Goal: Transaction & Acquisition: Purchase product/service

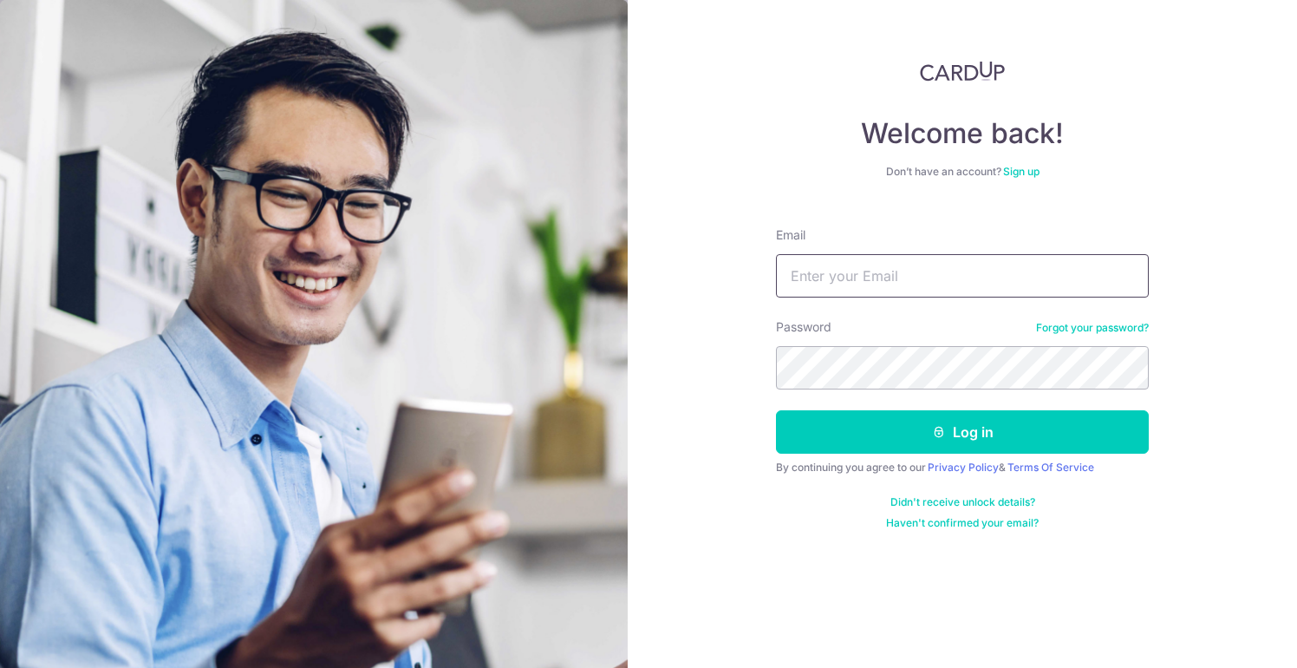
type input "[EMAIL_ADDRESS][DOMAIN_NAME]"
click at [962, 432] on button "Log in" at bounding box center [962, 431] width 373 height 43
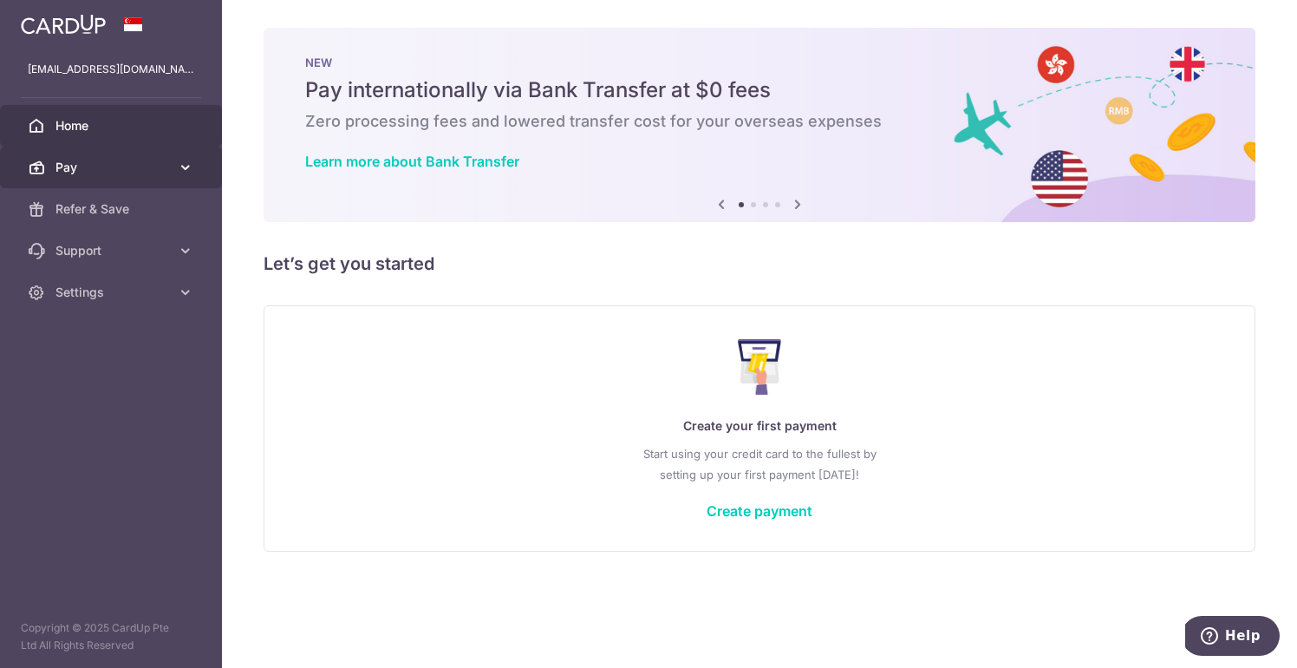
click at [184, 172] on icon at bounding box center [185, 167] width 17 height 17
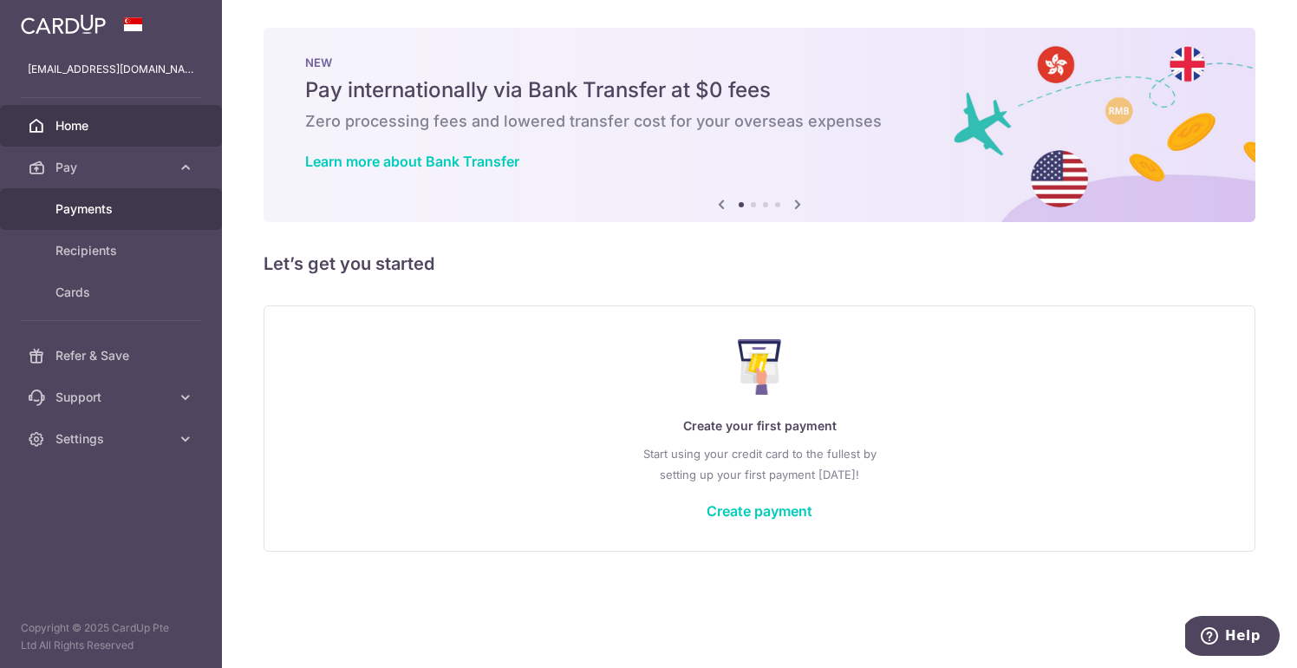
click at [140, 213] on span "Payments" at bounding box center [112, 208] width 114 height 17
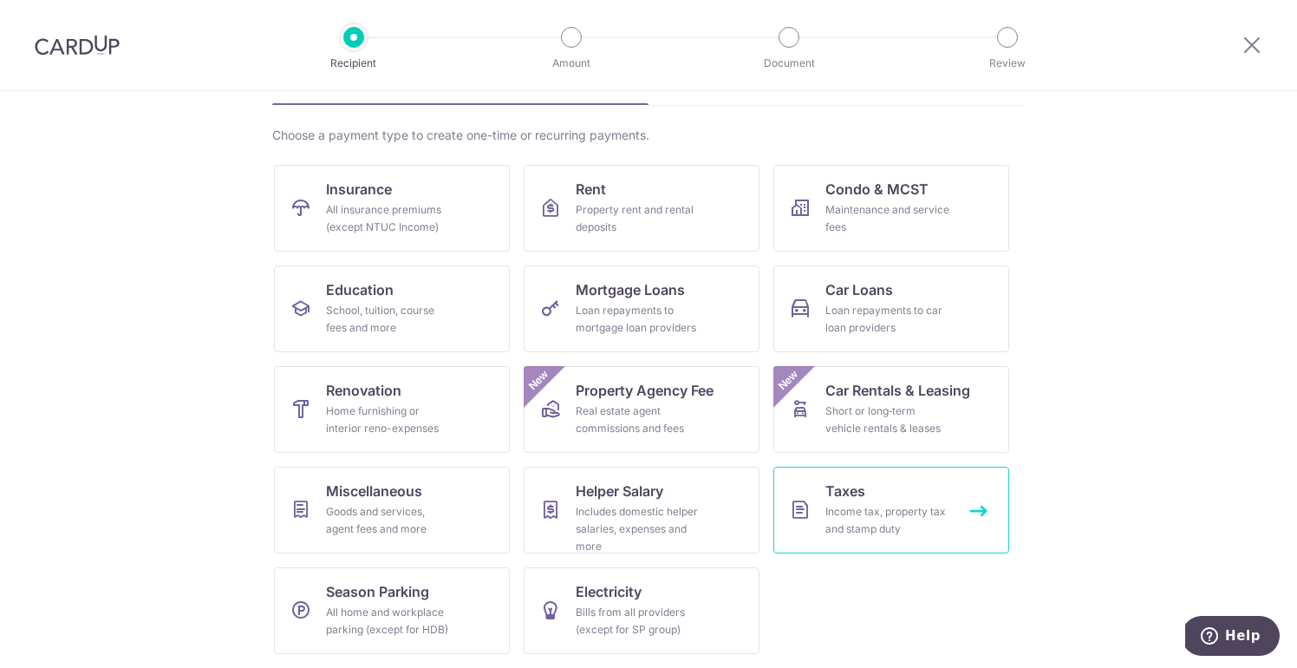
scroll to position [108, 0]
click at [861, 498] on span "Taxes" at bounding box center [845, 490] width 40 height 21
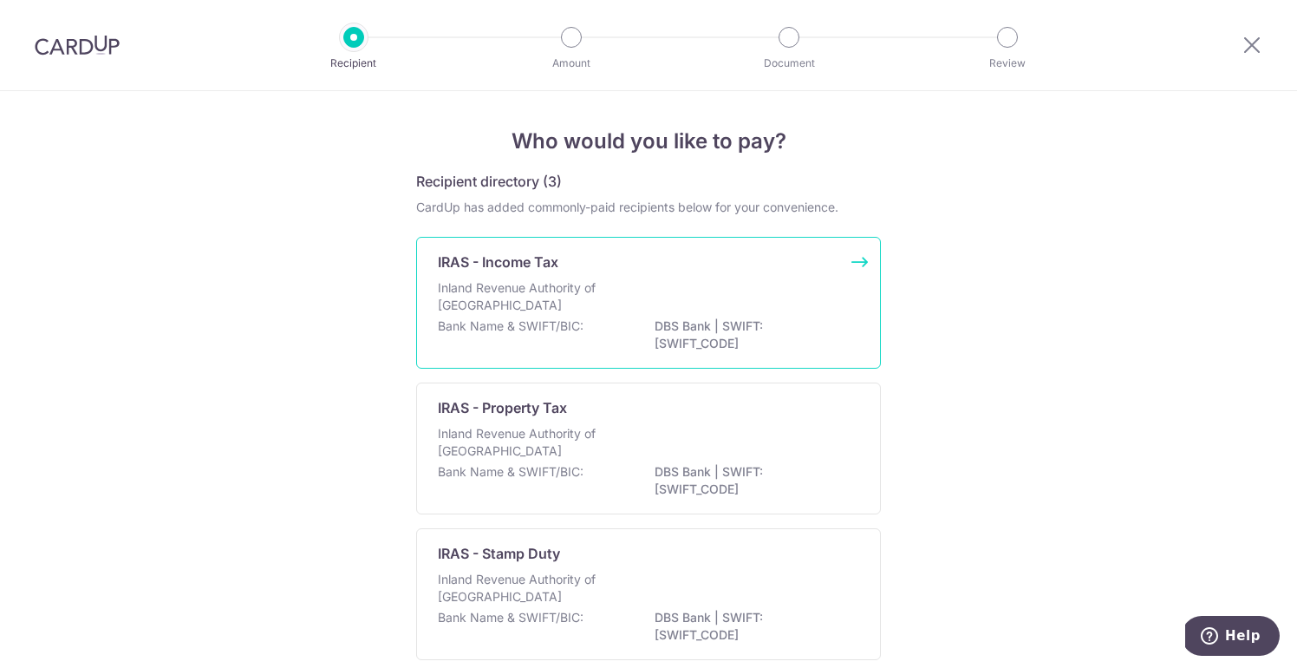
click at [583, 318] on div "Bank Name & SWIFT/BIC: DBS Bank | SWIFT: DBSSSGSGXXX" at bounding box center [648, 335] width 421 height 36
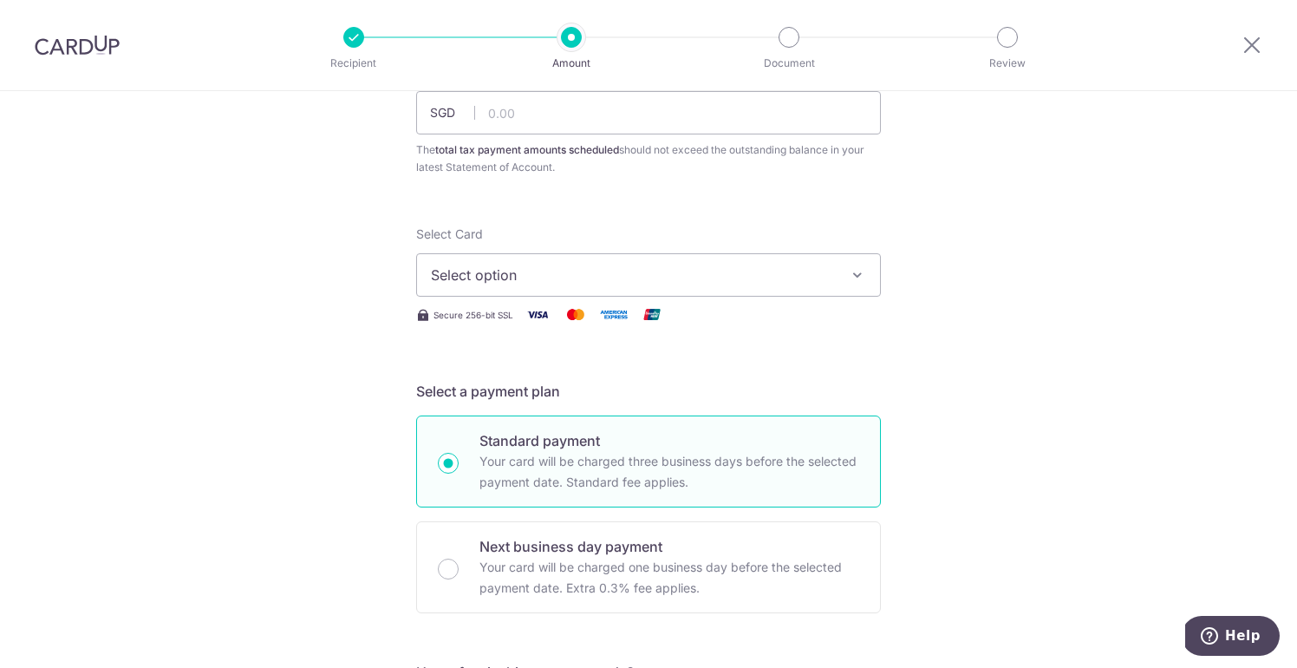
scroll to position [147, 0]
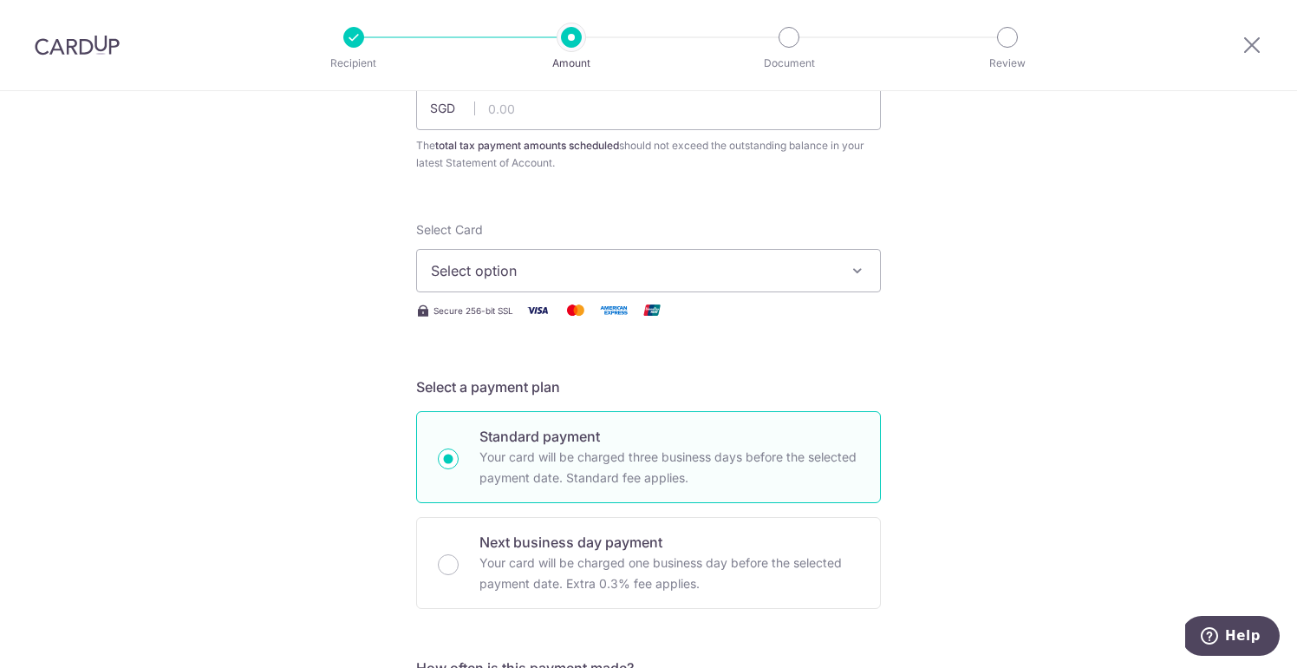
click at [594, 265] on span "Select option" at bounding box center [633, 270] width 404 height 21
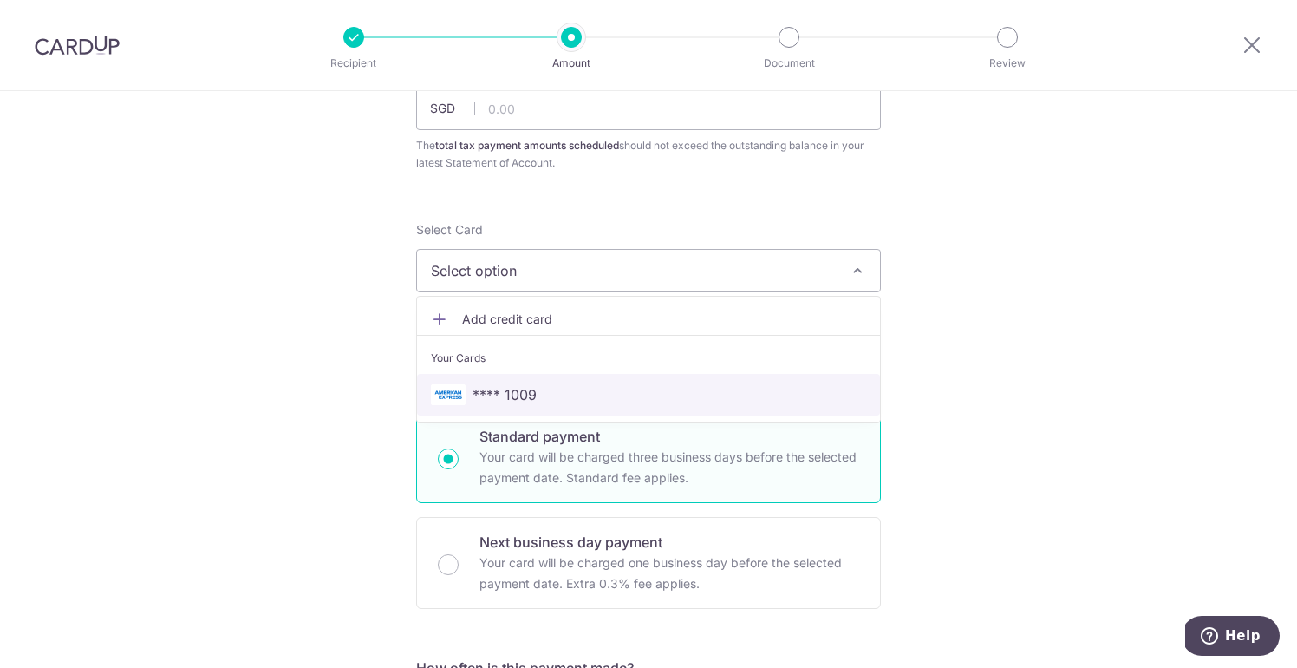
click at [570, 394] on span "**** 1009" at bounding box center [648, 394] width 435 height 21
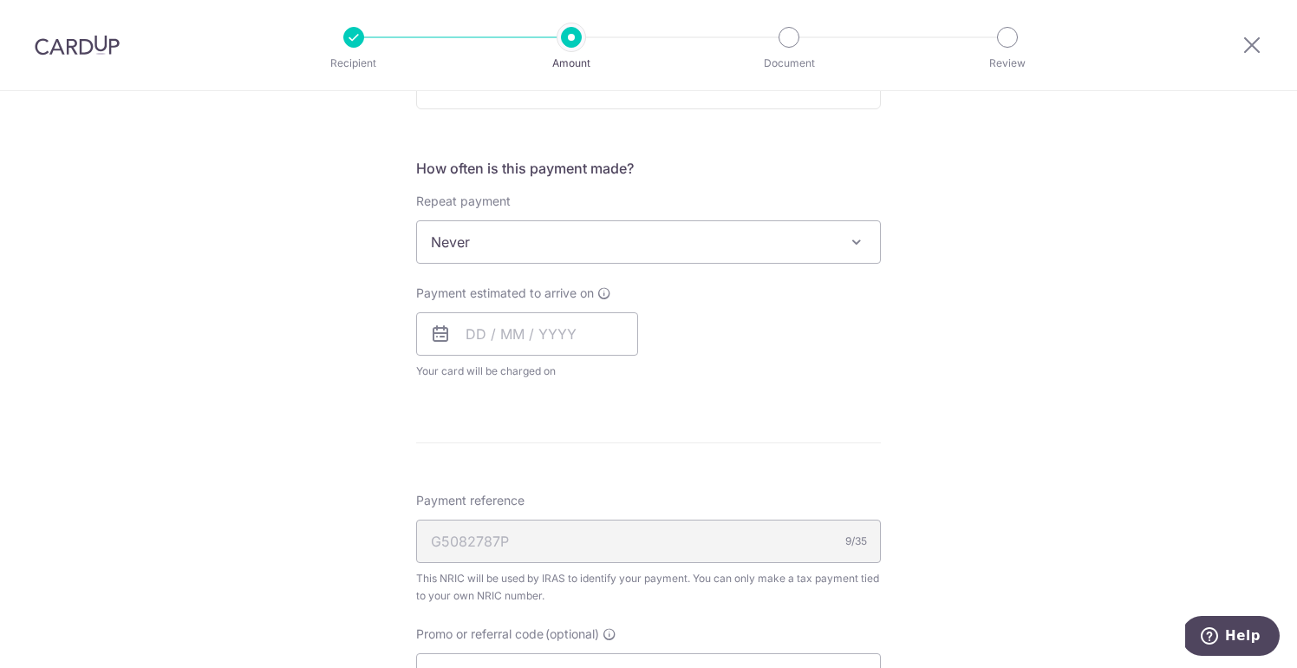
scroll to position [647, 0]
click at [468, 339] on input "text" at bounding box center [527, 332] width 222 height 43
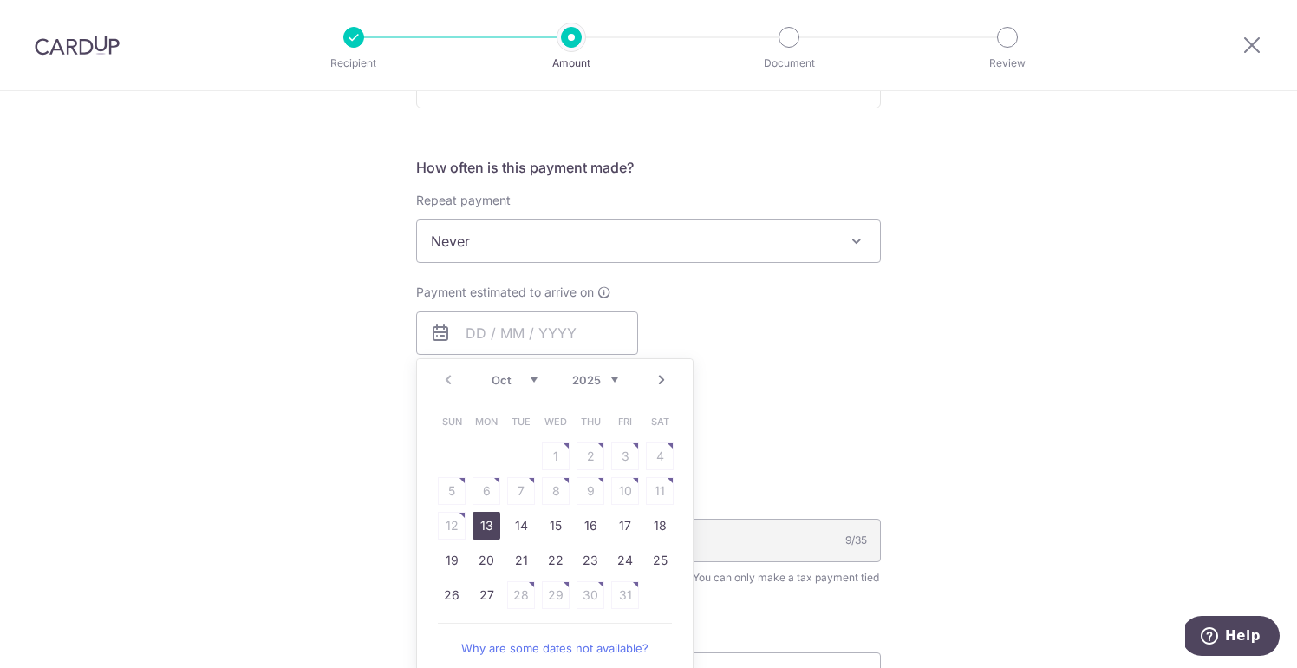
click at [480, 524] on link "13" at bounding box center [487, 526] width 28 height 28
type input "[DATE]"
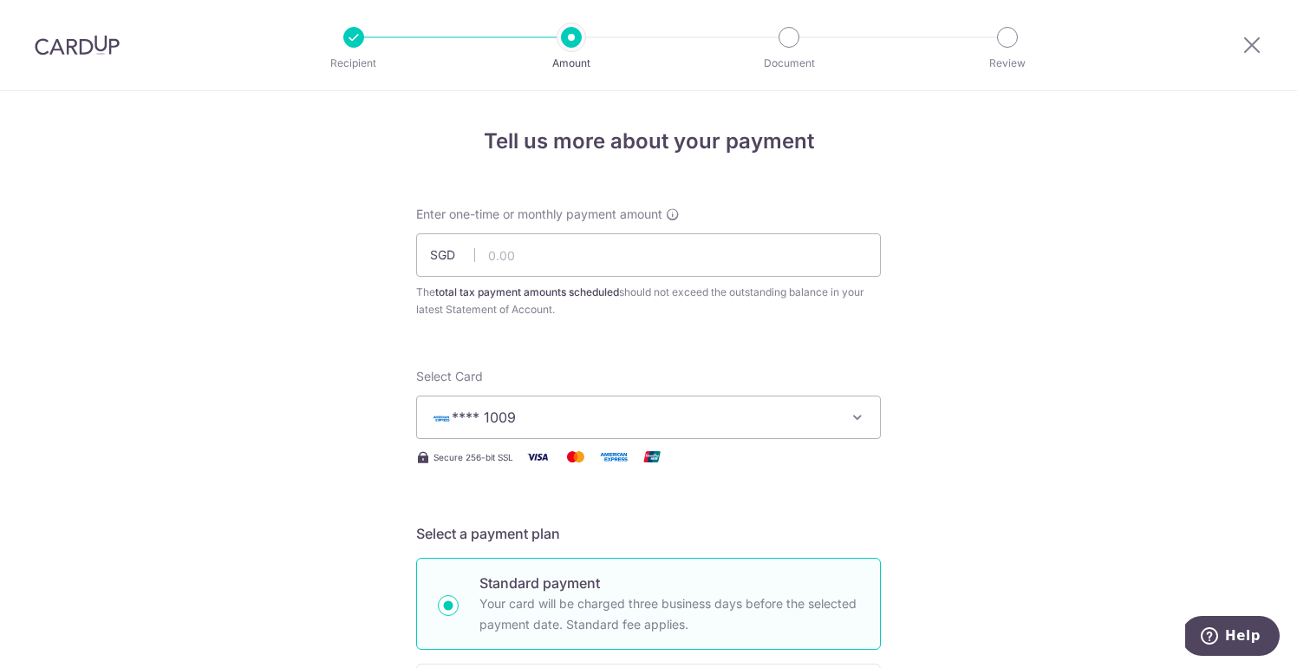
scroll to position [0, 0]
click at [554, 261] on input "text" at bounding box center [648, 254] width 465 height 43
type input "25,159.89"
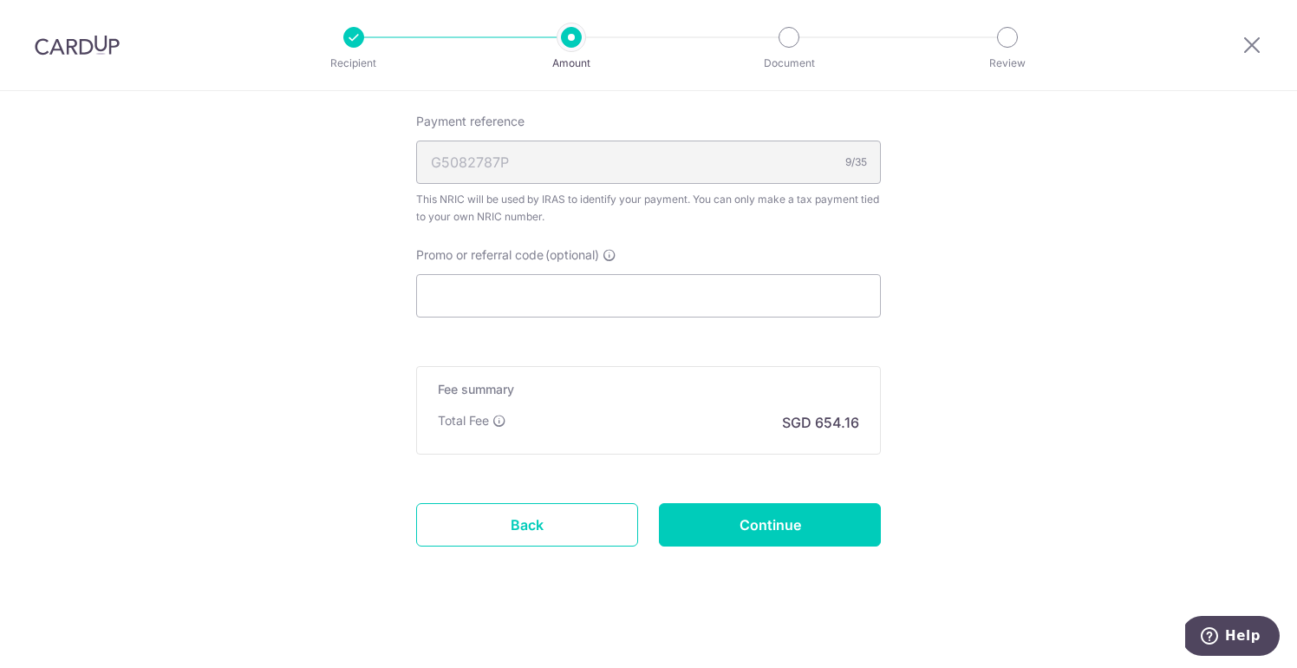
scroll to position [1098, 0]
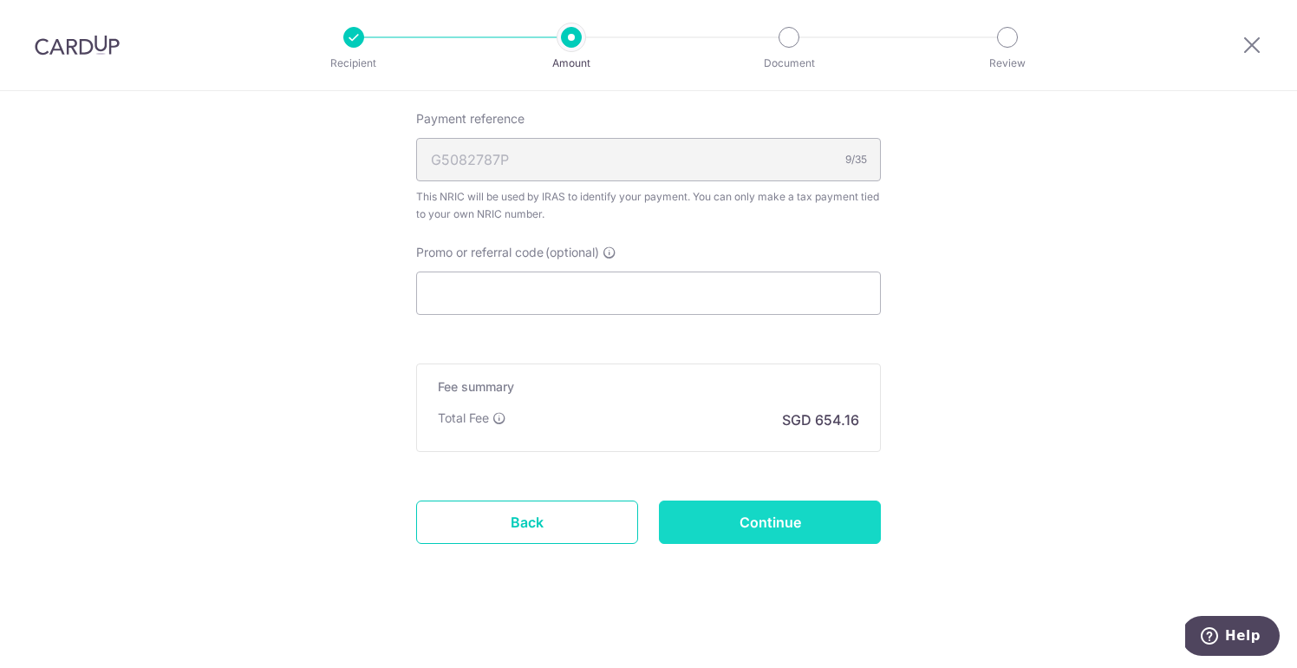
click at [744, 524] on input "Continue" at bounding box center [770, 521] width 222 height 43
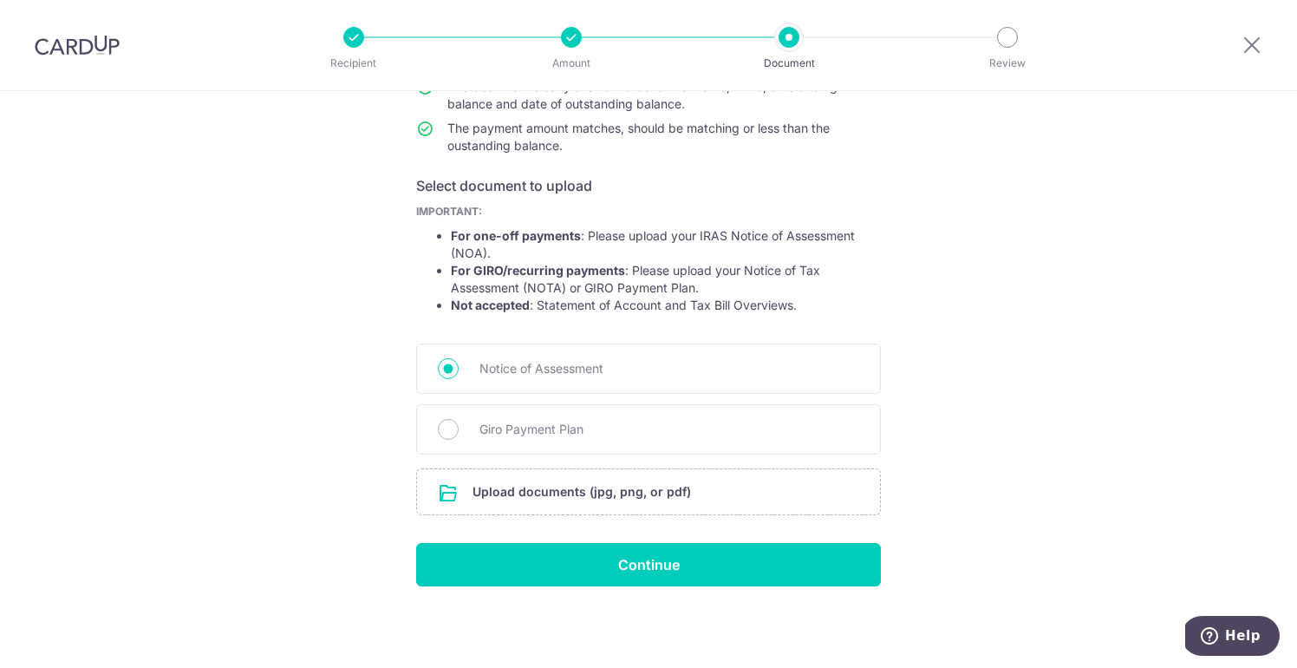
scroll to position [218, 0]
click at [564, 491] on input "file" at bounding box center [648, 491] width 463 height 45
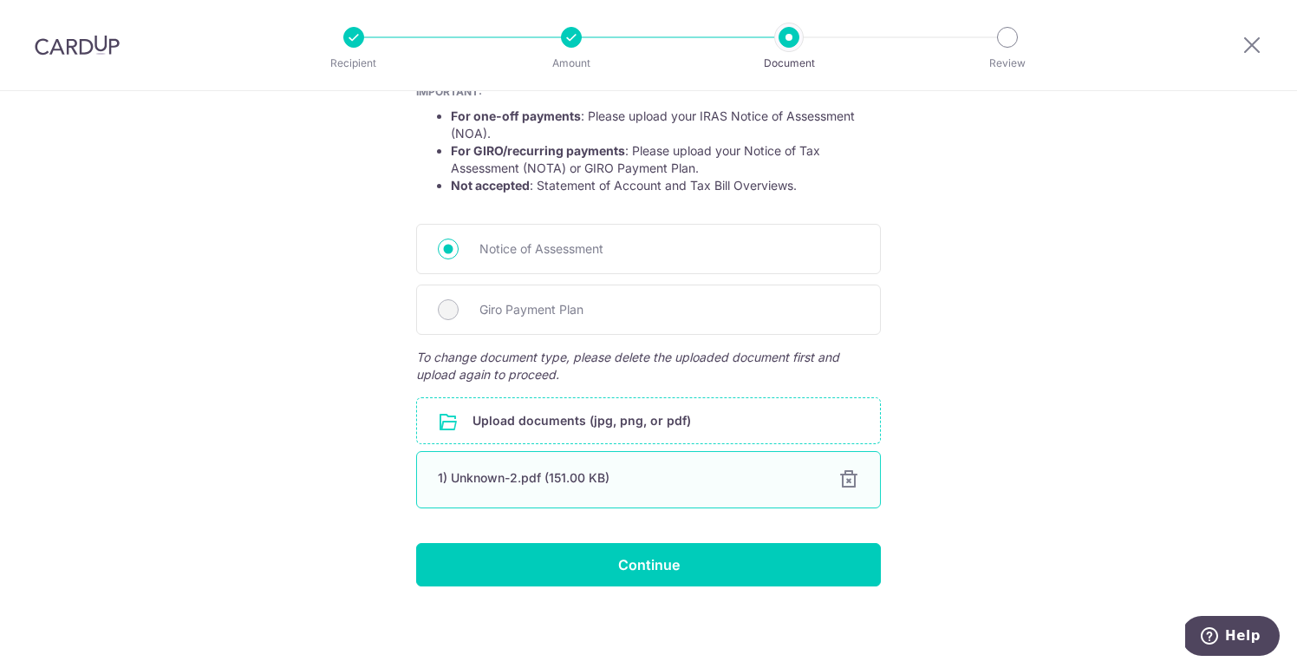
scroll to position [337, 0]
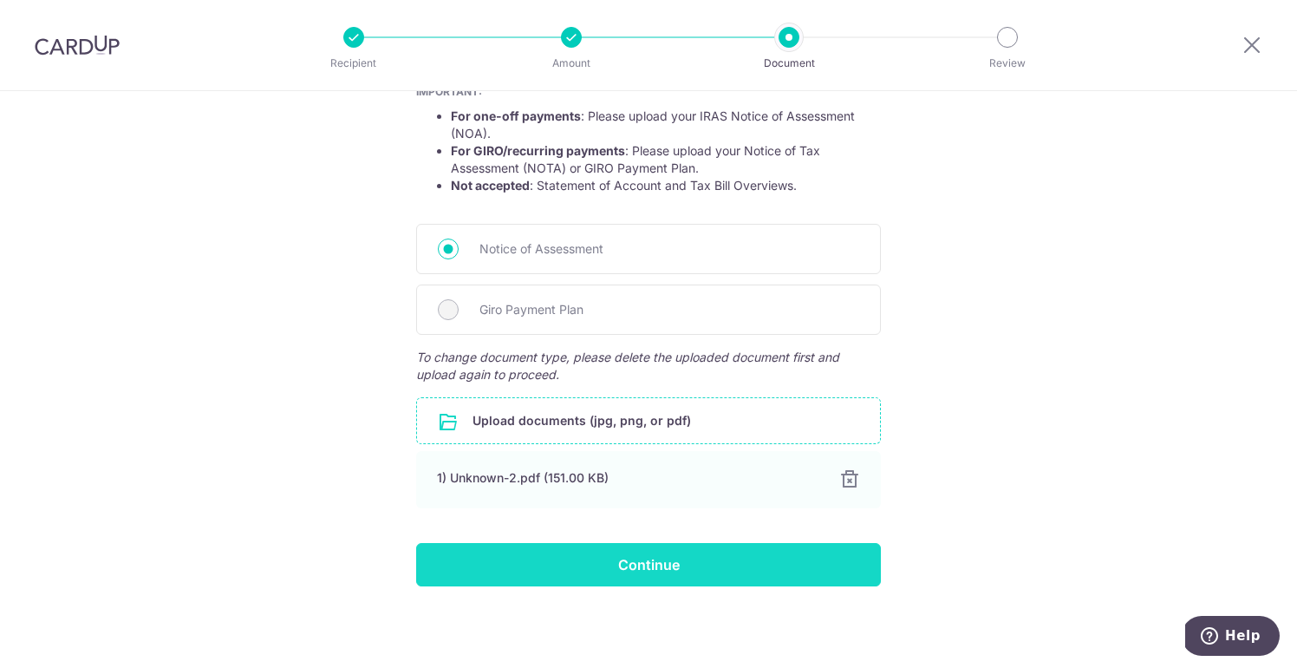
click at [625, 567] on input "Continue" at bounding box center [648, 564] width 465 height 43
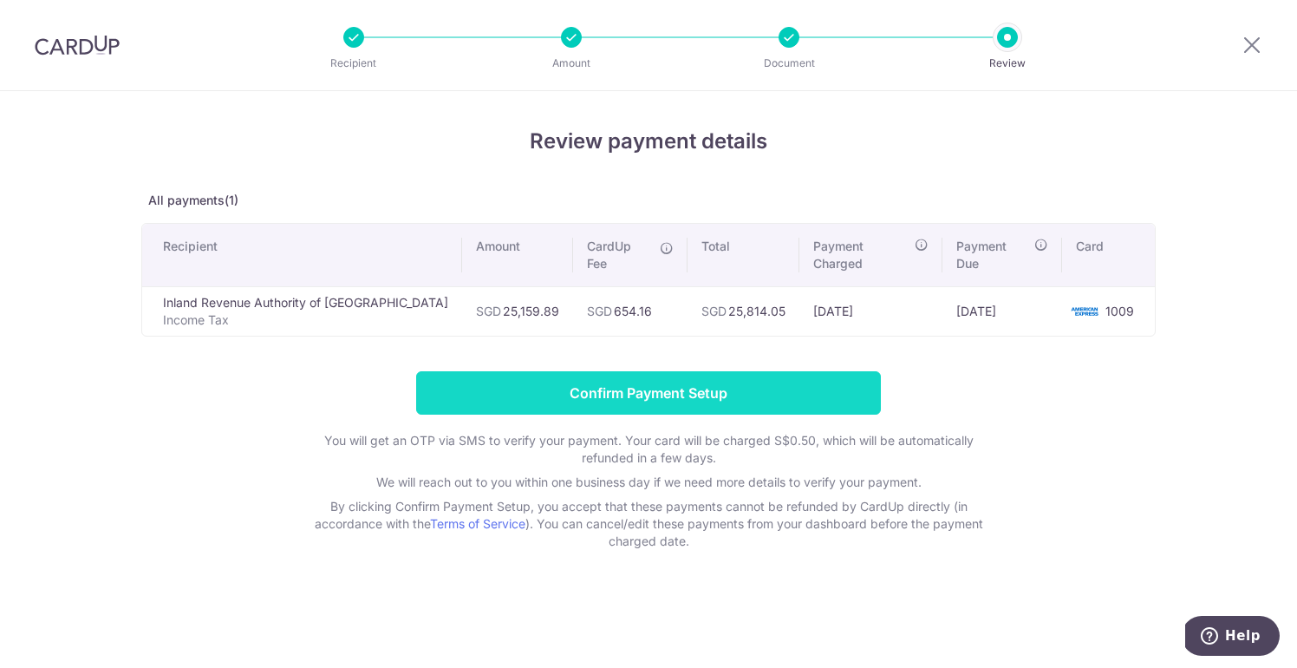
click at [640, 376] on input "Confirm Payment Setup" at bounding box center [648, 392] width 465 height 43
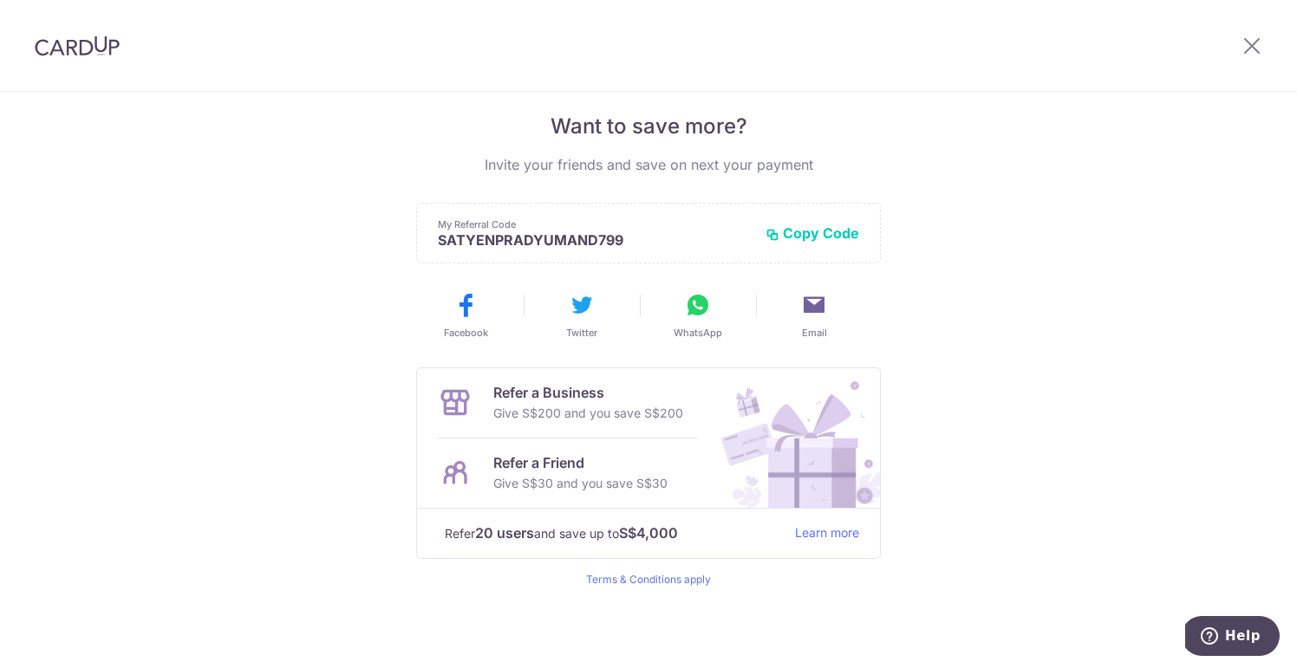
scroll to position [350, 0]
click at [697, 304] on icon at bounding box center [698, 304] width 28 height 28
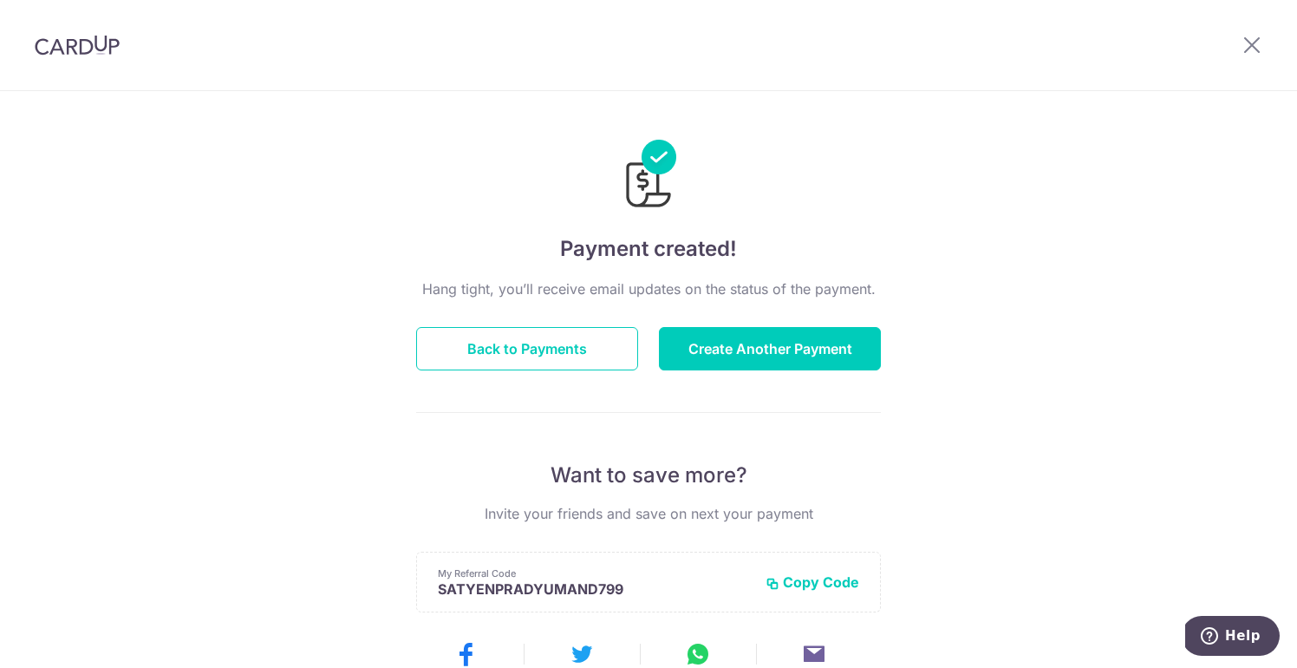
scroll to position [0, 0]
click at [1253, 43] on icon at bounding box center [1252, 45] width 21 height 22
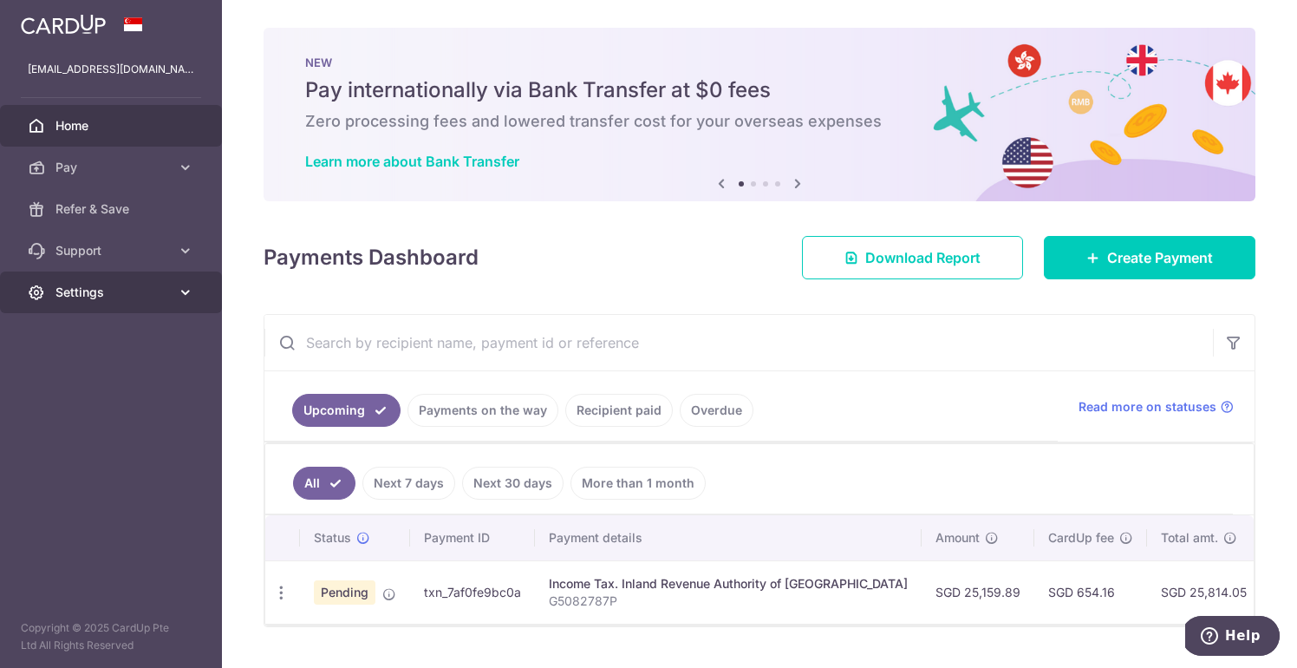
click at [185, 295] on icon at bounding box center [185, 292] width 17 height 17
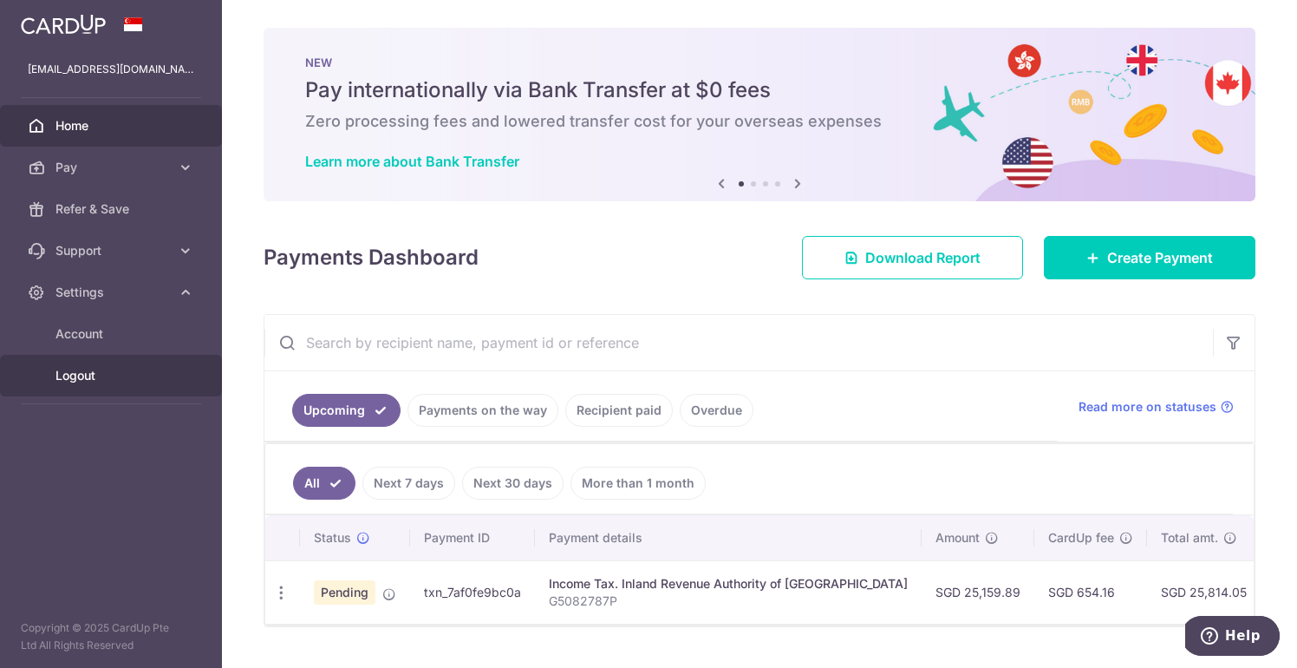
click at [130, 368] on span "Logout" at bounding box center [112, 375] width 114 height 17
